Goal: Information Seeking & Learning: Compare options

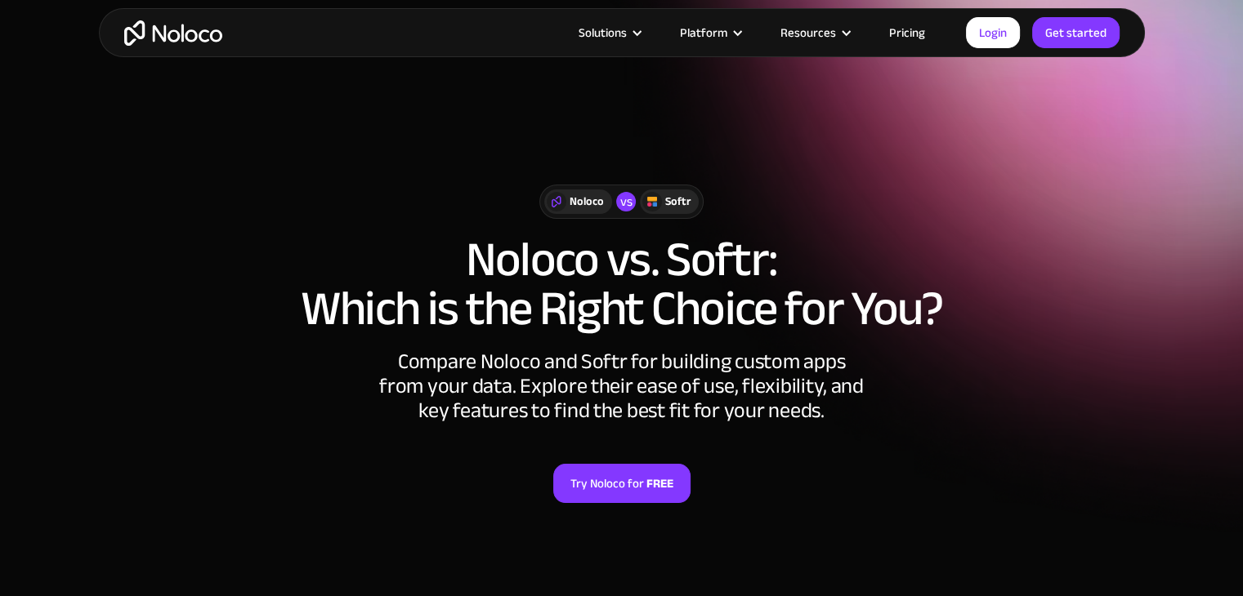
click at [905, 27] on link "Pricing" at bounding box center [907, 32] width 77 height 21
